Goal: Task Accomplishment & Management: Use online tool/utility

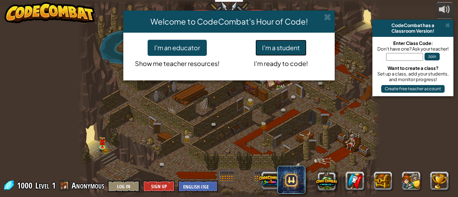
click at [283, 45] on button "I'm a student" at bounding box center [280, 48] width 51 height 16
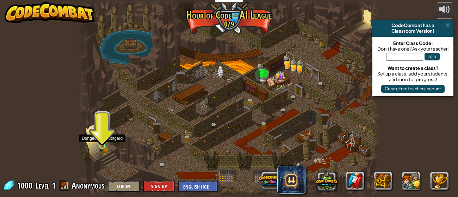
click at [100, 145] on img at bounding box center [102, 139] width 7 height 15
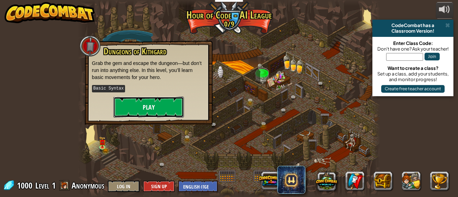
click at [159, 108] on button "Play" at bounding box center [148, 107] width 70 height 21
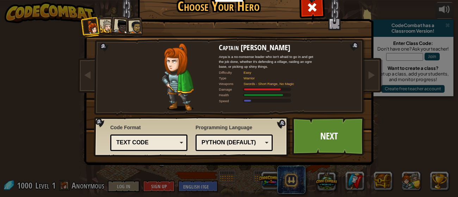
click at [102, 29] on div at bounding box center [106, 26] width 13 height 13
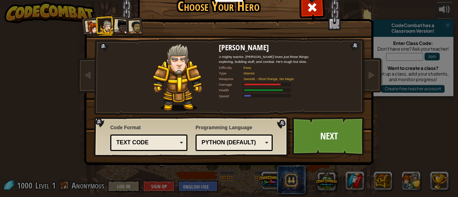
click at [116, 27] on div at bounding box center [121, 27] width 14 height 14
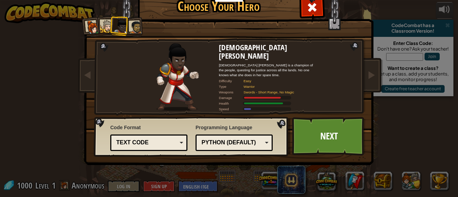
click at [94, 28] on div at bounding box center [93, 27] width 14 height 14
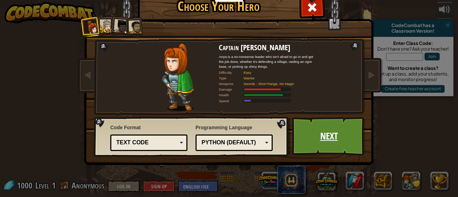
click at [318, 142] on link "Next" at bounding box center [329, 136] width 74 height 39
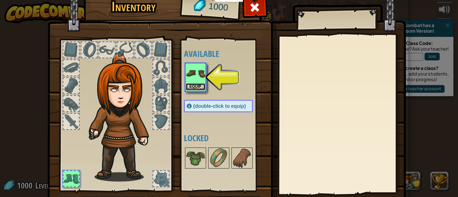
click at [188, 87] on button "Equip" at bounding box center [196, 86] width 20 height 7
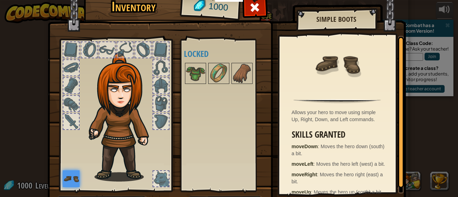
click at [231, 112] on div "Available Equip (double-click to equip) Locked" at bounding box center [225, 115] width 83 height 147
click at [161, 83] on div at bounding box center [160, 85] width 15 height 15
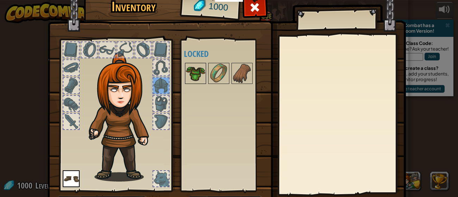
click at [188, 78] on img at bounding box center [196, 74] width 20 height 20
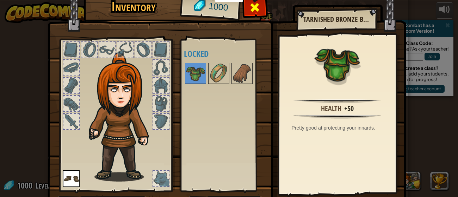
click at [247, 10] on div at bounding box center [255, 9] width 22 height 22
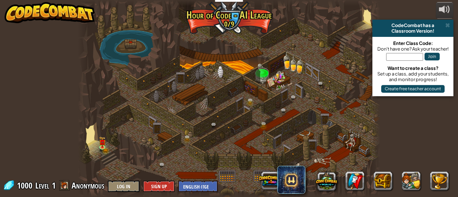
click at [117, 161] on div at bounding box center [229, 98] width 302 height 197
click at [95, 144] on div at bounding box center [229, 98] width 302 height 197
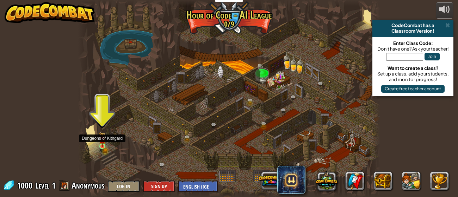
click at [103, 143] on img at bounding box center [102, 139] width 7 height 15
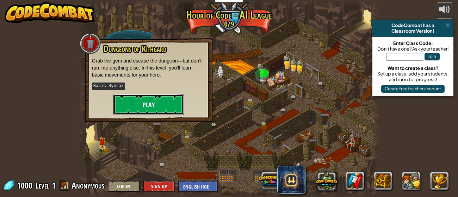
click at [144, 103] on button "Play" at bounding box center [148, 104] width 70 height 21
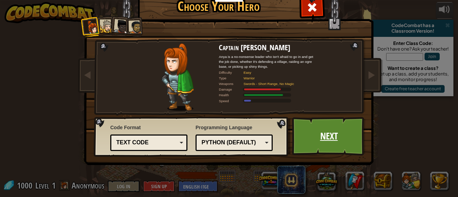
click at [307, 141] on link "Next" at bounding box center [329, 136] width 74 height 39
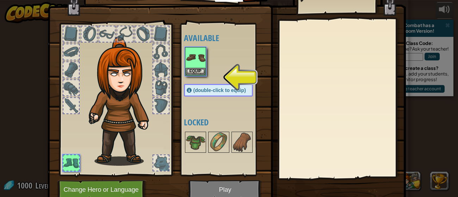
scroll to position [0, 0]
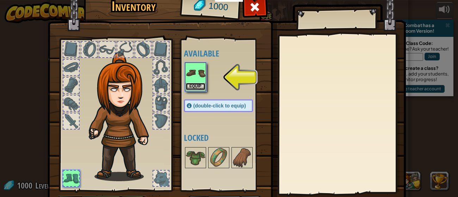
click at [200, 86] on button "Equip" at bounding box center [196, 86] width 20 height 7
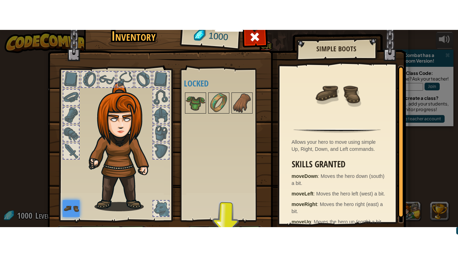
scroll to position [45, 0]
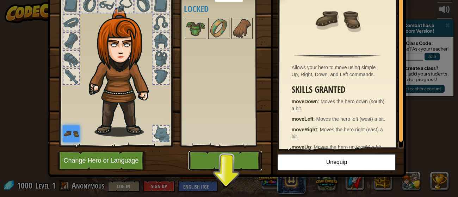
click at [235, 160] on button "Play" at bounding box center [225, 160] width 74 height 19
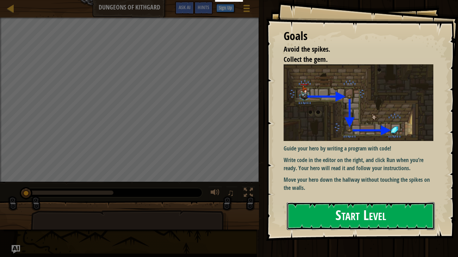
click at [333, 197] on button "Start Level" at bounding box center [361, 216] width 148 height 28
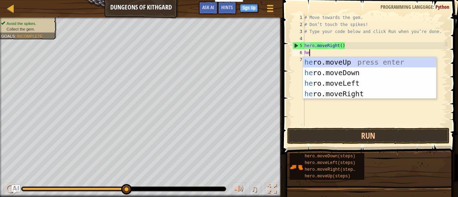
scroll to position [3, 0]
type textarea "hero"
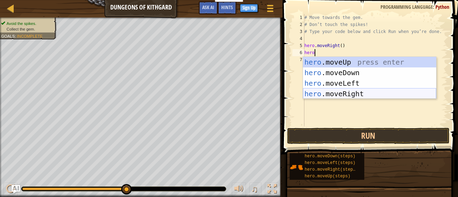
click at [331, 94] on div "hero .moveUp press enter hero .moveDown press enter hero .moveLeft press enter …" at bounding box center [369, 88] width 133 height 63
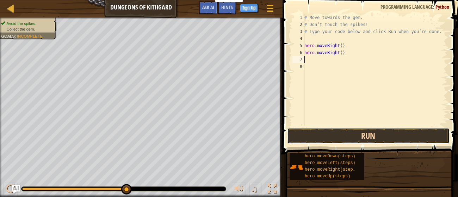
click at [377, 133] on button "Run" at bounding box center [368, 136] width 162 height 16
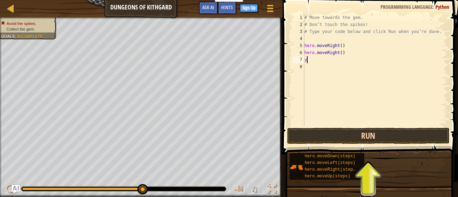
type textarea "y"
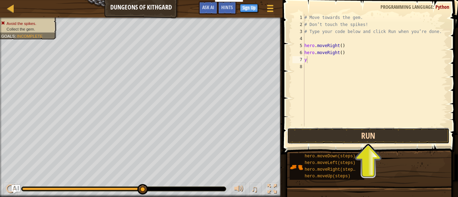
click at [375, 139] on button "Run" at bounding box center [368, 136] width 162 height 16
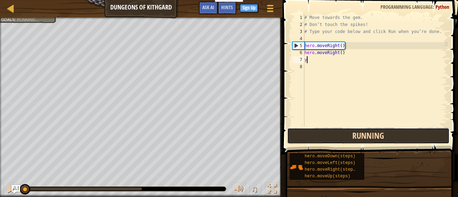
click at [375, 139] on button "Running" at bounding box center [368, 136] width 162 height 16
click at [374, 139] on button "Run" at bounding box center [368, 136] width 162 height 16
click at [374, 139] on button "Running" at bounding box center [368, 136] width 162 height 16
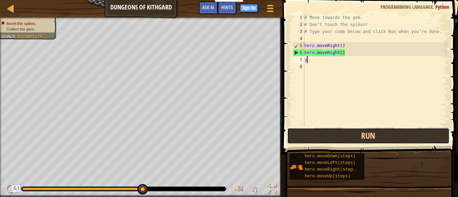
click at [342, 141] on button "Run" at bounding box center [368, 136] width 162 height 16
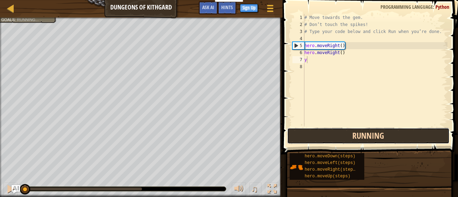
click at [342, 141] on button "Running" at bounding box center [368, 136] width 162 height 16
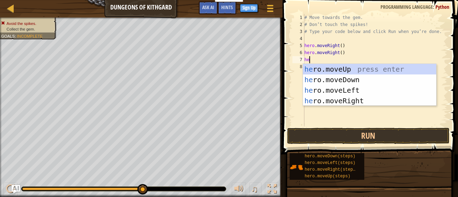
type textarea "her"
click at [340, 99] on div "her o.moveUp press enter her o.moveDown press enter her o.moveLeft press enter …" at bounding box center [369, 95] width 133 height 63
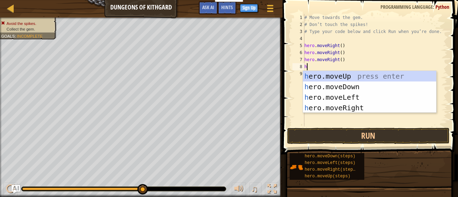
type textarea "he"
click at [307, 106] on div "he ro.moveUp press enter he ro.moveDown press enter he ro.moveLeft press enter …" at bounding box center [369, 102] width 133 height 63
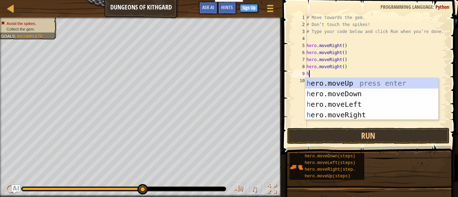
type textarea "her"
click at [309, 113] on div "her o.moveUp press enter her o.moveDown press enter her o.moveLeft press enter …" at bounding box center [371, 109] width 133 height 63
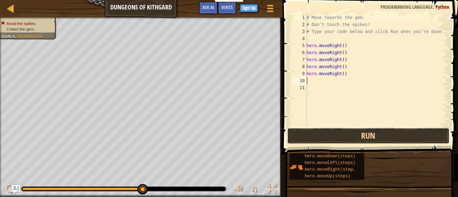
click at [312, 130] on button "Run" at bounding box center [368, 136] width 162 height 16
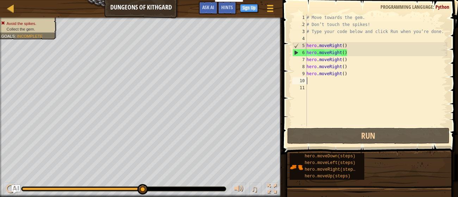
click at [296, 51] on div "6" at bounding box center [300, 52] width 14 height 7
type textarea "hero.moveRight()"
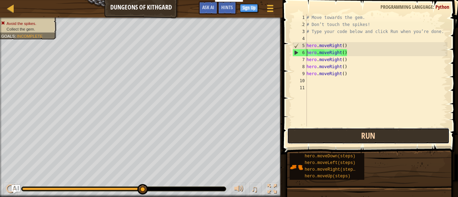
click at [350, 139] on button "Run" at bounding box center [368, 136] width 162 height 16
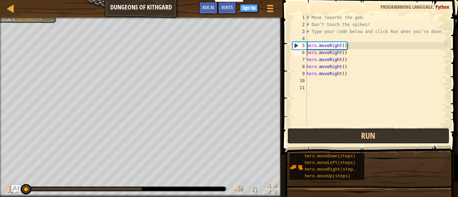
click at [350, 139] on button "Run" at bounding box center [368, 136] width 162 height 16
click at [350, 139] on button "Running" at bounding box center [368, 136] width 162 height 16
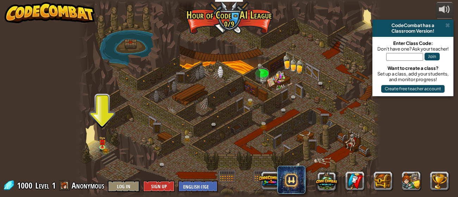
click at [90, 137] on div at bounding box center [229, 98] width 302 height 197
click at [93, 141] on div at bounding box center [229, 98] width 302 height 197
click at [101, 135] on div at bounding box center [229, 98] width 302 height 197
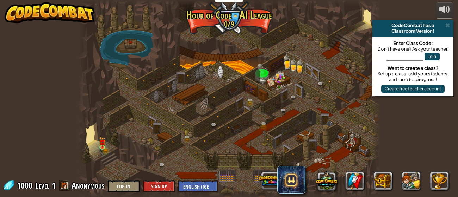
click at [101, 135] on div at bounding box center [229, 98] width 302 height 197
click at [99, 134] on div at bounding box center [229, 98] width 302 height 197
click at [99, 133] on div at bounding box center [229, 98] width 302 height 197
